Goal: Transaction & Acquisition: Download file/media

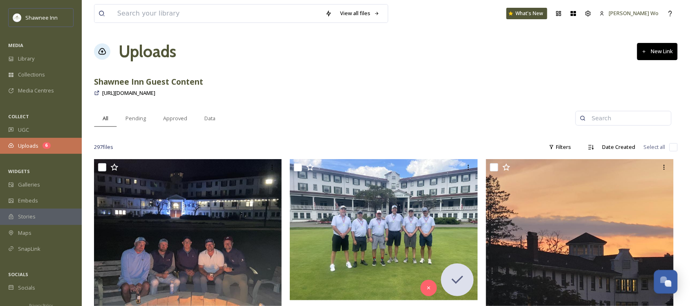
click at [29, 150] on span "Uploads" at bounding box center [28, 146] width 20 height 8
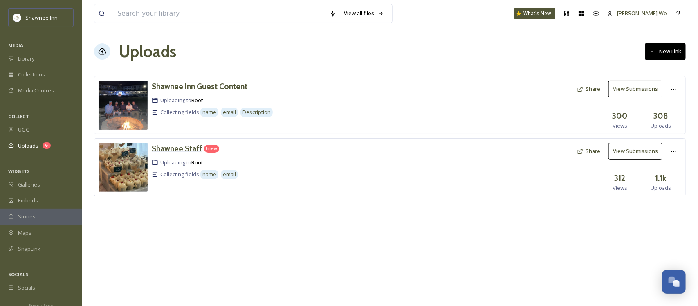
click at [161, 152] on h3 "Shawnee Staff" at bounding box center [177, 148] width 50 height 10
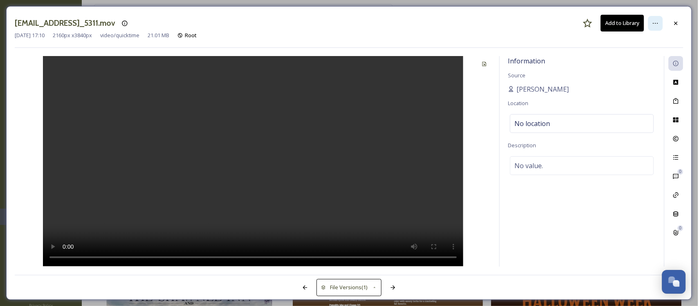
click at [655, 20] on icon at bounding box center [655, 23] width 7 height 7
click at [426, 121] on div at bounding box center [253, 161] width 476 height 211
click at [652, 20] on icon at bounding box center [655, 23] width 7 height 7
click at [675, 23] on icon at bounding box center [675, 22] width 3 height 3
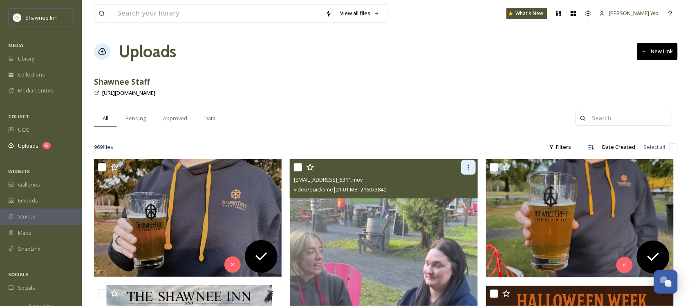
click at [471, 170] on icon at bounding box center [468, 167] width 7 height 7
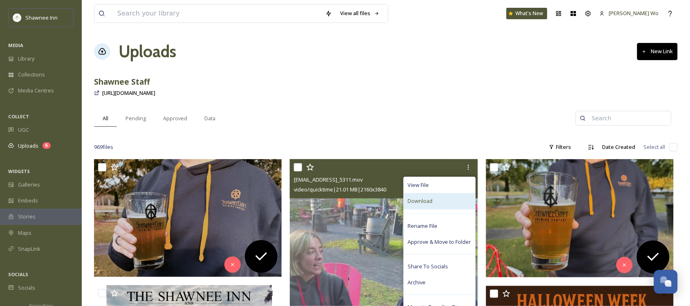
click at [450, 203] on div "Download" at bounding box center [440, 201] width 72 height 16
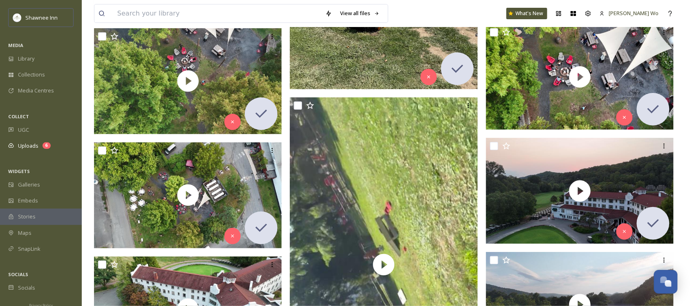
scroll to position [1942, 0]
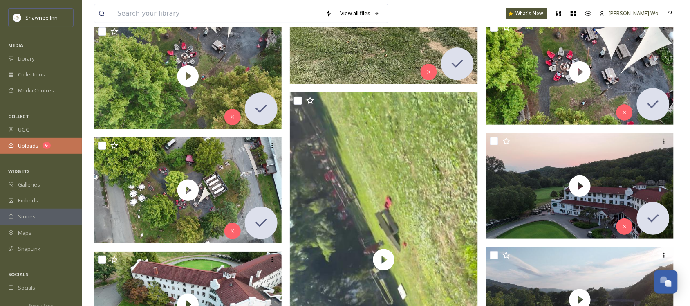
click at [19, 148] on span "Uploads" at bounding box center [28, 146] width 20 height 8
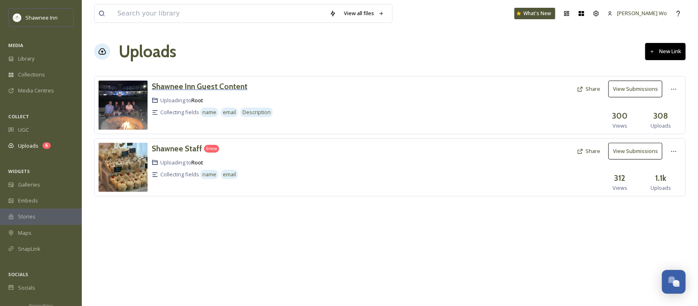
click at [199, 88] on h3 "Shawnee Inn Guest Content" at bounding box center [200, 86] width 96 height 10
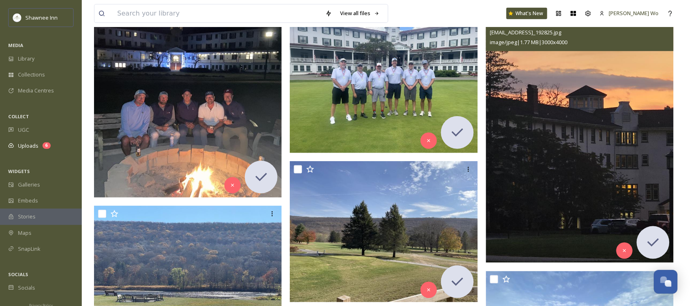
scroll to position [102, 0]
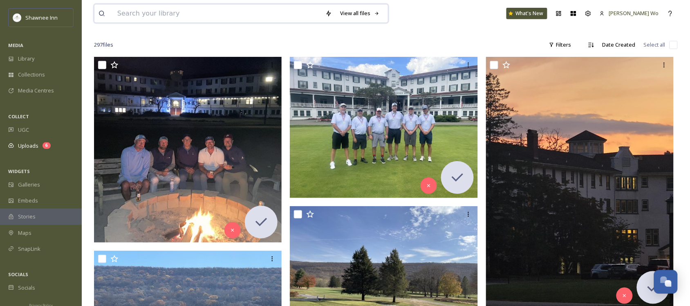
click at [188, 15] on input at bounding box center [217, 13] width 208 height 18
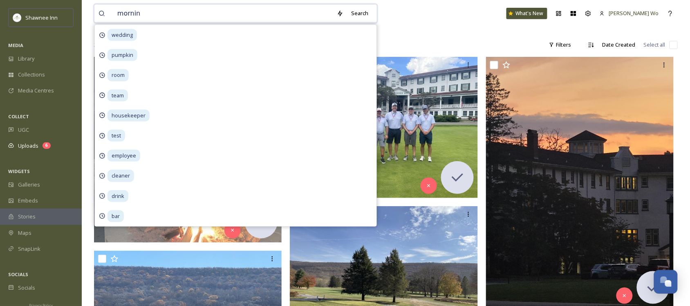
type input "morning"
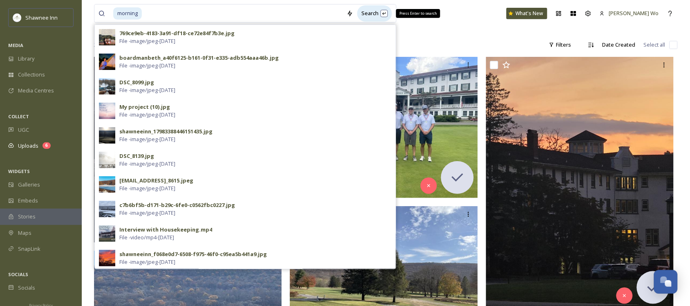
click at [381, 13] on div "Search Press Enter to search" at bounding box center [374, 13] width 35 height 16
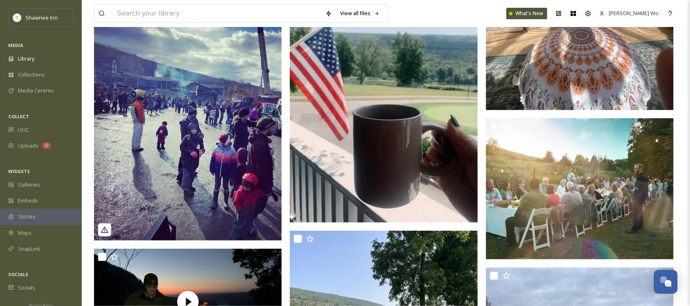
scroll to position [1686, 0]
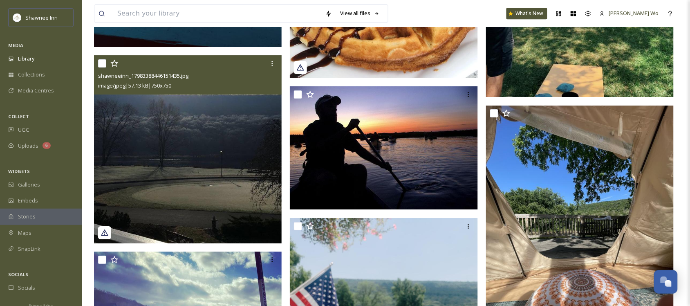
click at [176, 158] on img at bounding box center [188, 149] width 188 height 188
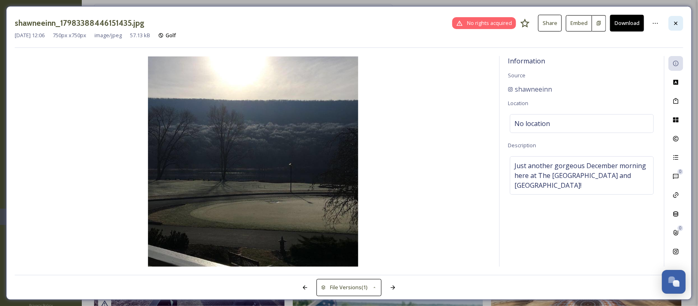
click at [676, 22] on icon at bounding box center [676, 23] width 7 height 7
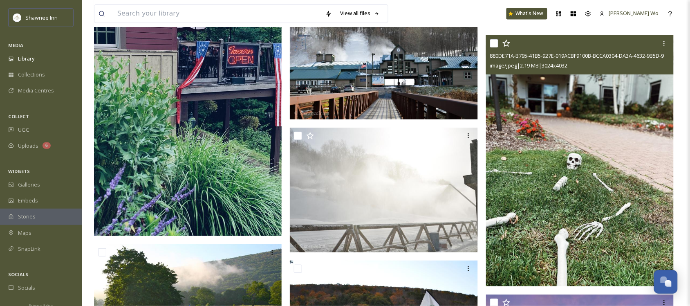
scroll to position [2300, 0]
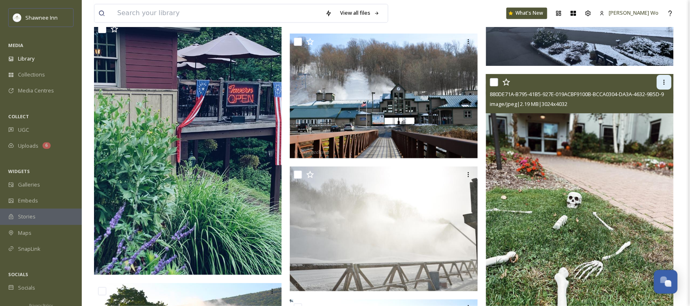
click at [665, 79] on icon at bounding box center [664, 82] width 7 height 7
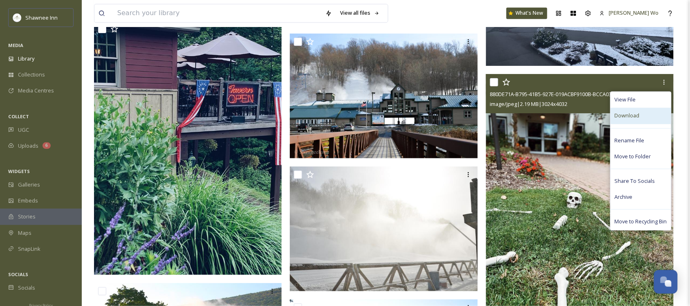
click at [640, 115] on div "Download" at bounding box center [641, 116] width 61 height 16
